Goal: Obtain resource: Download file/media

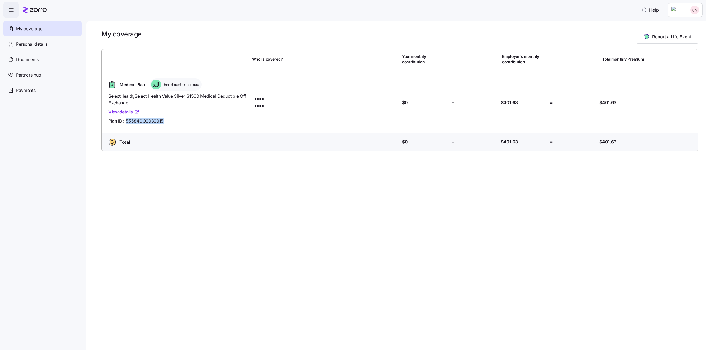
drag, startPoint x: 166, startPoint y: 120, endPoint x: 125, endPoint y: 122, distance: 40.3
click at [125, 122] on div "Plan ID: 55584CO0030015" at bounding box center [177, 121] width 139 height 7
copy span "55584CO0030015"
click at [291, 151] on div "My coverage Report a Life Event Who is covered? Your monthly contribution Emplo…" at bounding box center [396, 186] width 620 height 330
click at [197, 91] on div "SelectHealth , Select Health Value Silver $1500 Medical Deductible Off Exchange…" at bounding box center [178, 109] width 144 height 36
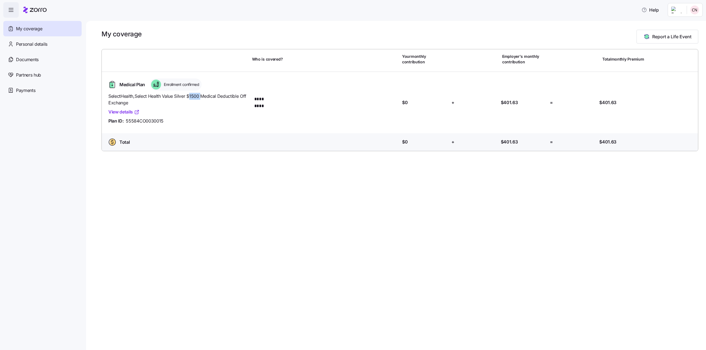
drag, startPoint x: 197, startPoint y: 91, endPoint x: 189, endPoint y: 90, distance: 8.1
click at [196, 91] on div "SelectHealth , Select Health Value Silver $1500 Medical Deductible Off Exchange…" at bounding box center [178, 109] width 144 height 36
click at [165, 84] on span "Enrollment confirmed" at bounding box center [180, 85] width 37 height 6
click at [160, 84] on div "Enrollment confirmed" at bounding box center [176, 85] width 52 height 12
click at [32, 59] on span "Documents" at bounding box center [27, 59] width 23 height 7
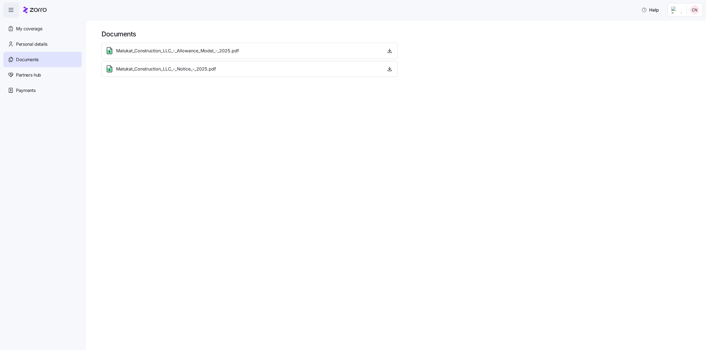
click at [212, 69] on span "Matukat_Construction_LLC_-_Notice_-_2025.pdf" at bounding box center [166, 69] width 100 height 7
click at [236, 66] on div "Matukat_Construction_LLC_-_Notice_-_2025.pdf" at bounding box center [249, 69] width 289 height 9
click at [123, 62] on div "Matukat_Construction_LLC_-_Notice_-_2025.pdf" at bounding box center [249, 69] width 296 height 16
click at [123, 68] on span "Matukat_Construction_LLC_-_Notice_-_2025.pdf" at bounding box center [166, 69] width 100 height 7
